Goal: Transaction & Acquisition: Book appointment/travel/reservation

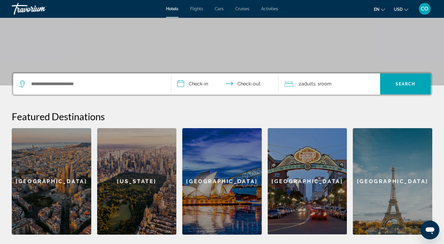
scroll to position [79, 0]
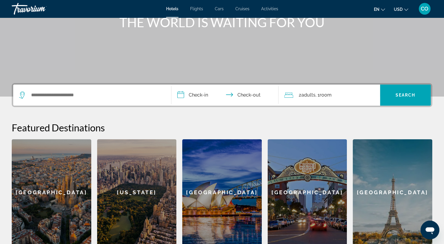
click at [27, 94] on div "Search widget" at bounding box center [90, 95] width 143 height 9
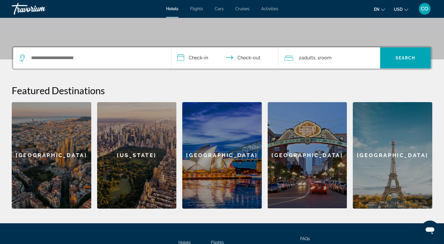
scroll to position [143, 0]
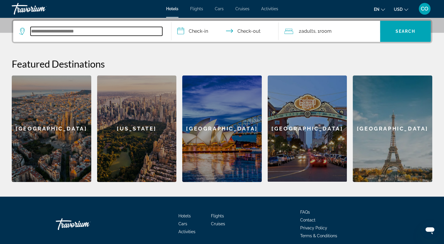
click at [32, 31] on input "Search widget" at bounding box center [96, 31] width 132 height 9
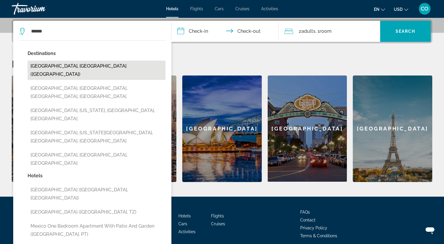
click at [55, 66] on button "[GEOGRAPHIC_DATA], [GEOGRAPHIC_DATA] ([GEOGRAPHIC_DATA])" at bounding box center [97, 70] width 138 height 19
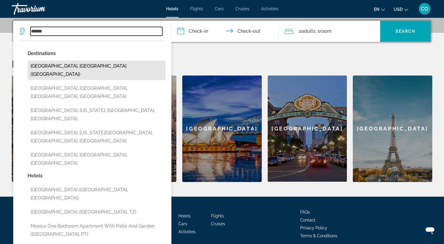
type input "**********"
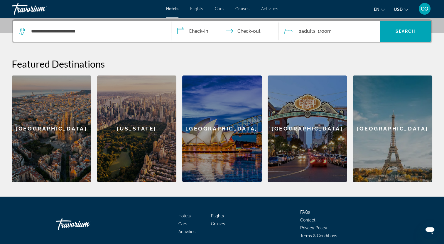
click at [196, 29] on input "**********" at bounding box center [226, 32] width 110 height 23
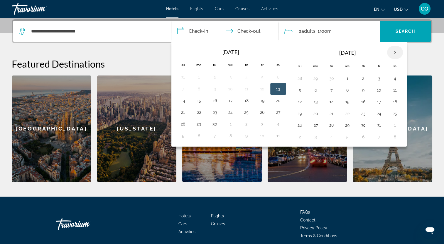
click at [393, 50] on th "Next month" at bounding box center [395, 52] width 16 height 13
click at [215, 78] on button "2" at bounding box center [214, 78] width 9 height 8
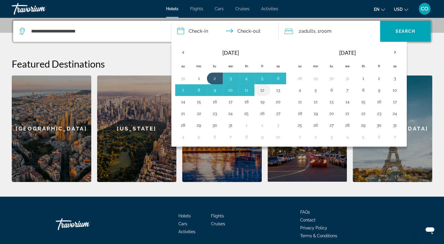
click at [264, 90] on button "12" at bounding box center [261, 90] width 9 height 8
type input "**********"
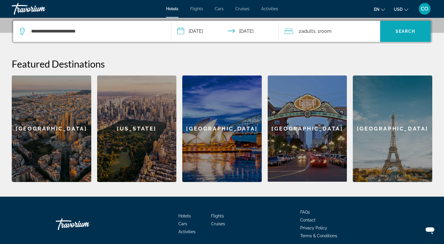
click at [406, 28] on span "Search widget" at bounding box center [405, 31] width 51 height 14
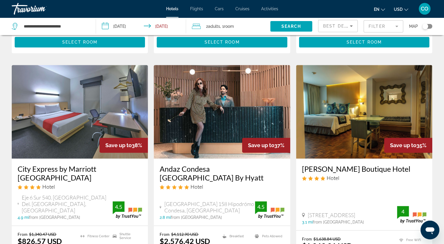
scroll to position [469, 0]
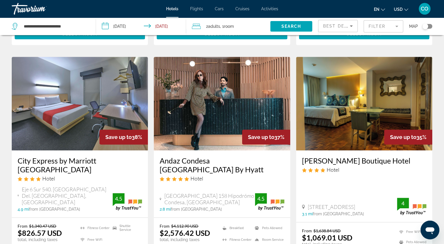
click at [231, 107] on img "Main content" at bounding box center [222, 104] width 136 height 94
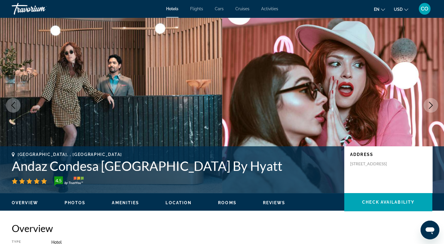
click at [427, 102] on icon "Next image" at bounding box center [430, 105] width 7 height 7
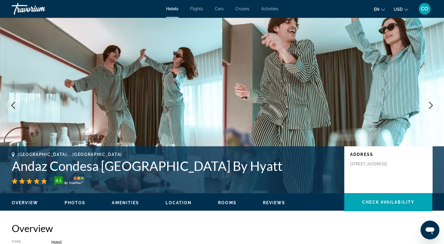
click at [427, 102] on icon "Next image" at bounding box center [430, 105] width 7 height 7
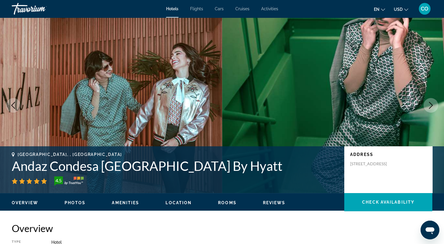
click at [433, 105] on icon "Next image" at bounding box center [430, 105] width 7 height 7
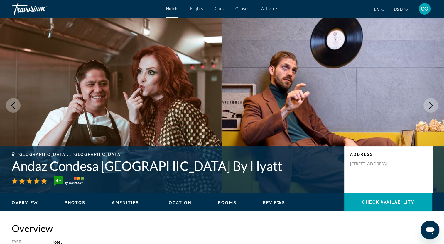
click at [432, 104] on icon "Next image" at bounding box center [430, 105] width 7 height 7
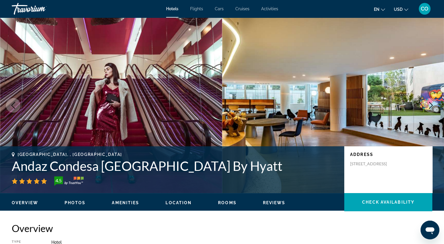
click at [429, 106] on icon "Next image" at bounding box center [430, 105] width 7 height 7
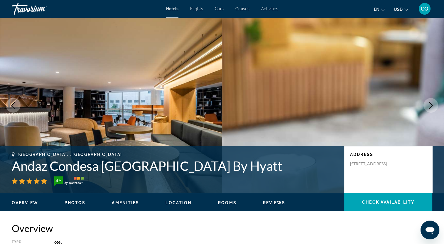
click at [429, 106] on icon "Next image" at bounding box center [430, 105] width 7 height 7
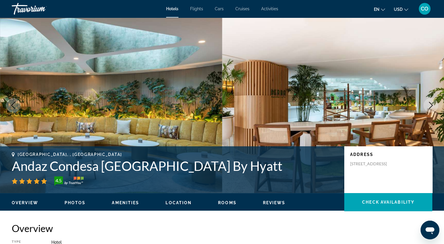
click at [429, 105] on icon "Next image" at bounding box center [430, 105] width 7 height 7
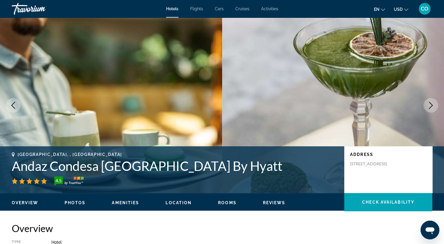
click at [429, 105] on icon "Next image" at bounding box center [430, 105] width 7 height 7
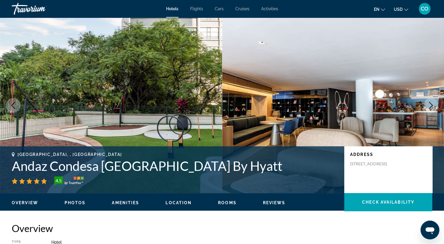
click at [429, 105] on icon "Next image" at bounding box center [430, 105] width 7 height 7
